Goal: Task Accomplishment & Management: Use online tool/utility

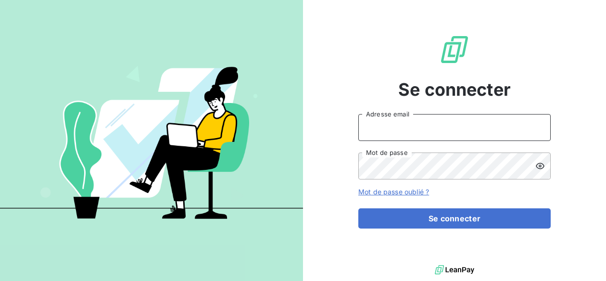
click at [383, 129] on input "Adresse email" at bounding box center [455, 127] width 193 height 27
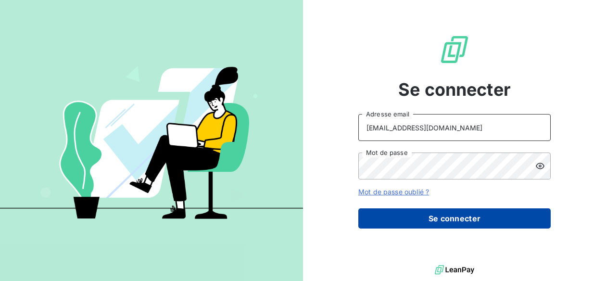
type input "[EMAIL_ADDRESS][DOMAIN_NAME]"
click at [410, 213] on button "Se connecter" at bounding box center [455, 218] width 193 height 20
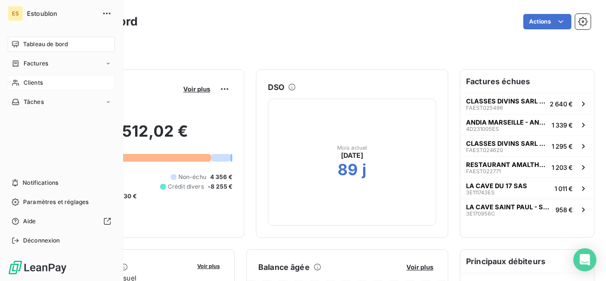
click at [16, 79] on icon at bounding box center [16, 83] width 8 height 8
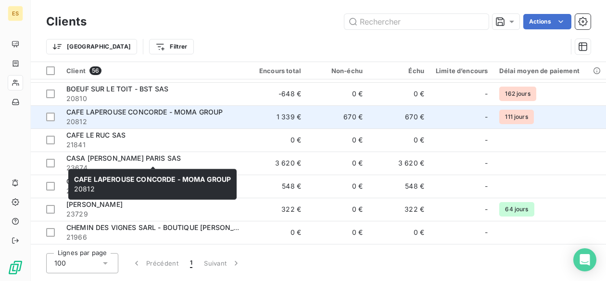
scroll to position [116, 0]
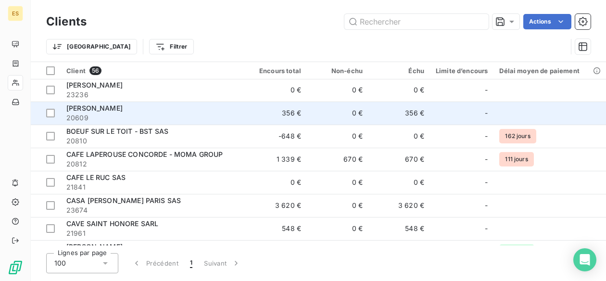
click at [116, 113] on div "[PERSON_NAME]" at bounding box center [152, 108] width 173 height 10
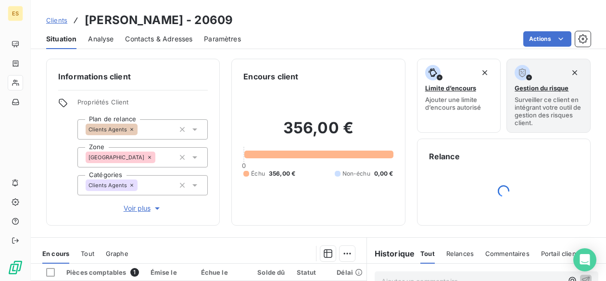
scroll to position [197, 0]
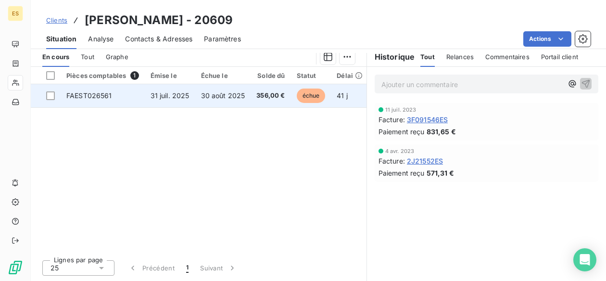
click at [164, 97] on span "31 juil. 2025" at bounding box center [170, 95] width 39 height 8
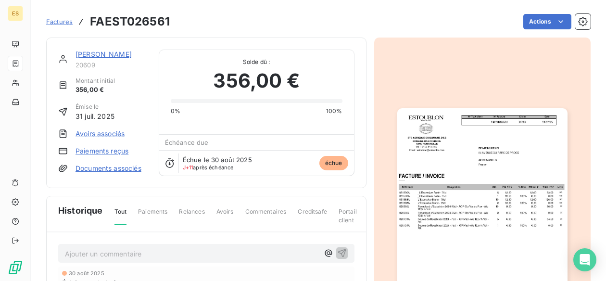
click at [477, 160] on img "button" at bounding box center [483, 228] width 170 height 241
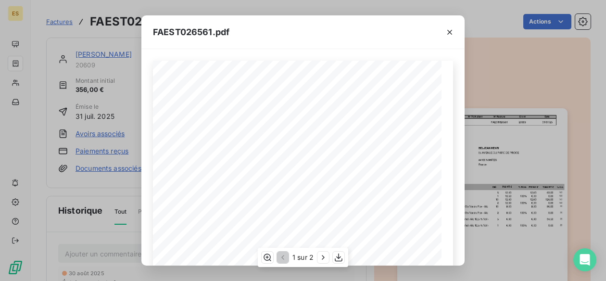
scroll to position [106, 0]
click at [338, 256] on icon "button" at bounding box center [339, 258] width 10 height 10
